Goal: Task Accomplishment & Management: Manage account settings

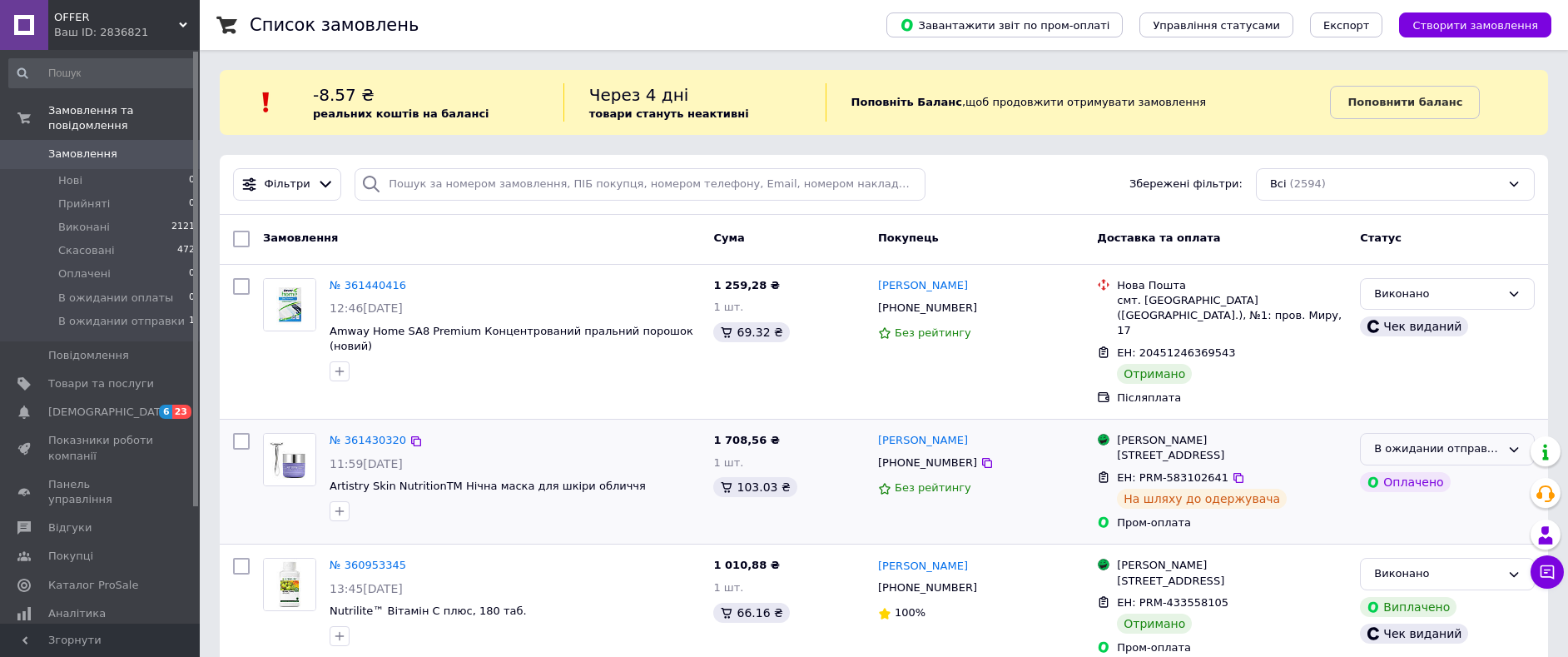
click at [1465, 440] on div "В ожидании отправки" at bounding box center [1437, 449] width 127 height 17
click at [1407, 505] on li "Виконано" at bounding box center [1447, 514] width 174 height 31
click at [114, 433] on span "Показники роботи компанії" at bounding box center [101, 448] width 106 height 30
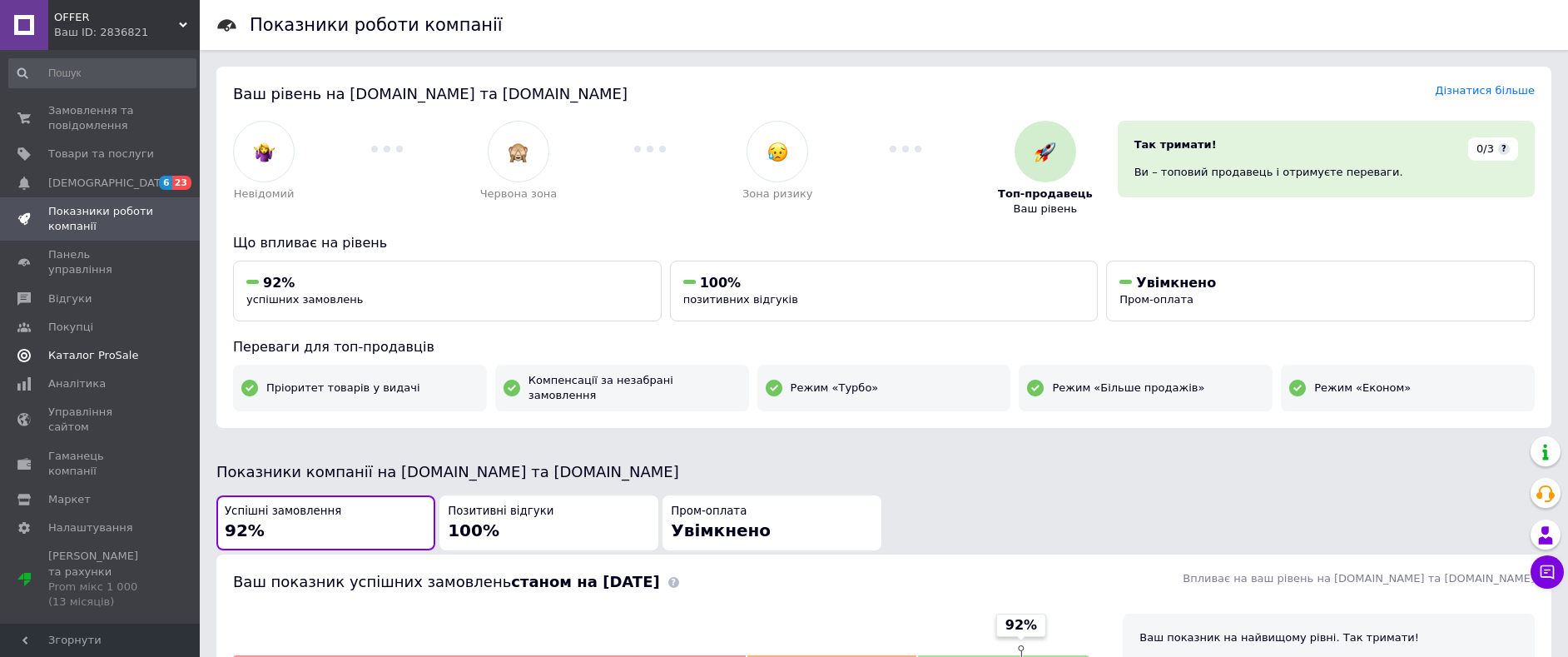
click at [98, 348] on span "Каталог ProSale" at bounding box center [93, 355] width 89 height 15
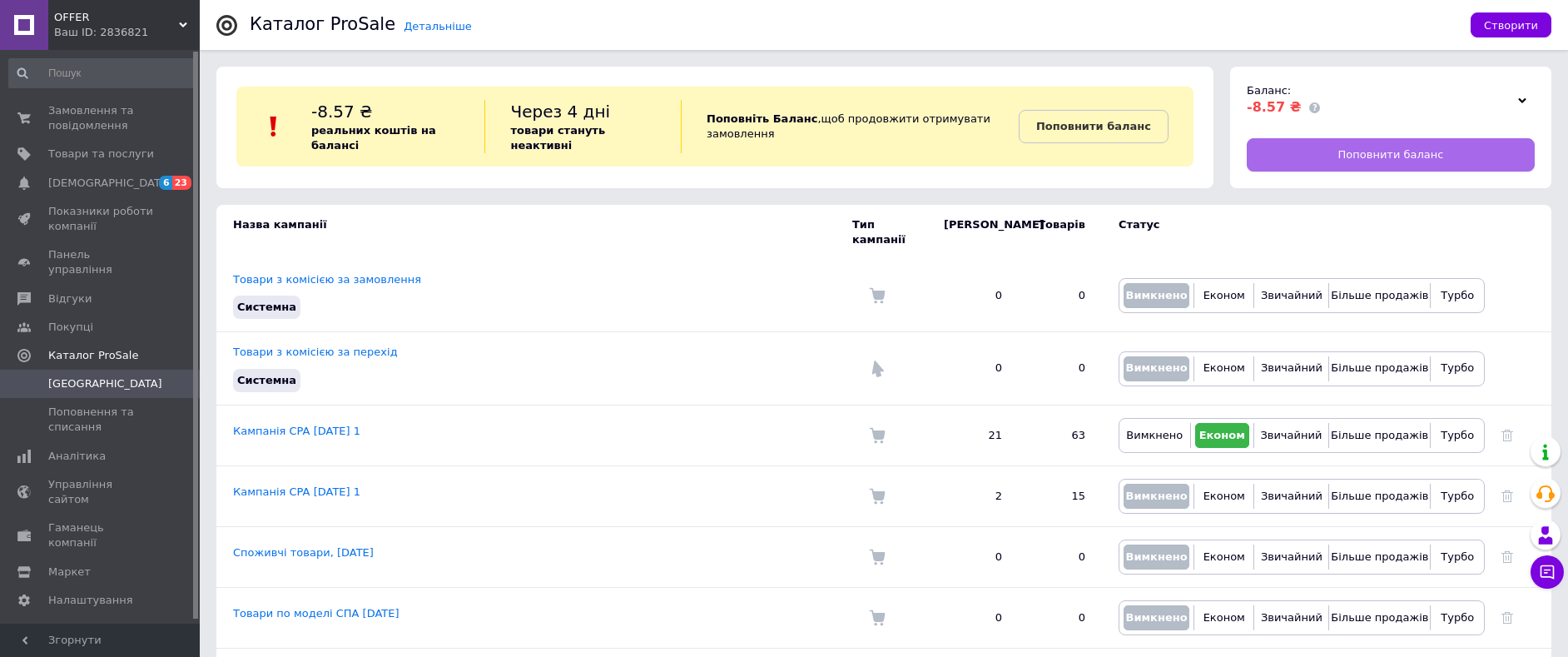
click at [1310, 148] on link "Поповнити баланс" at bounding box center [1390, 154] width 288 height 33
